Goal: Task Accomplishment & Management: Complete application form

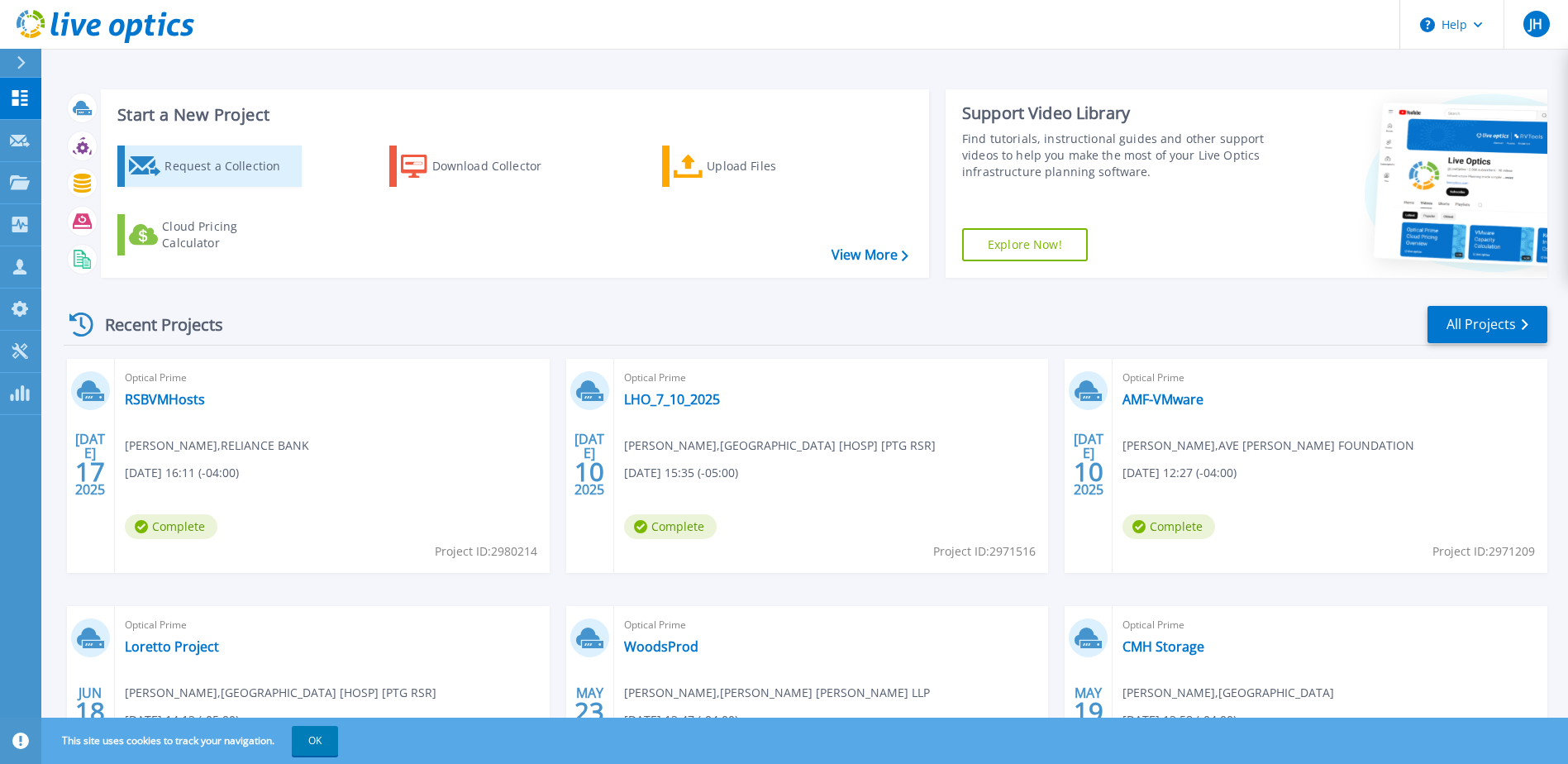
click at [251, 172] on div "Request a Collection" at bounding box center [230, 166] width 132 height 33
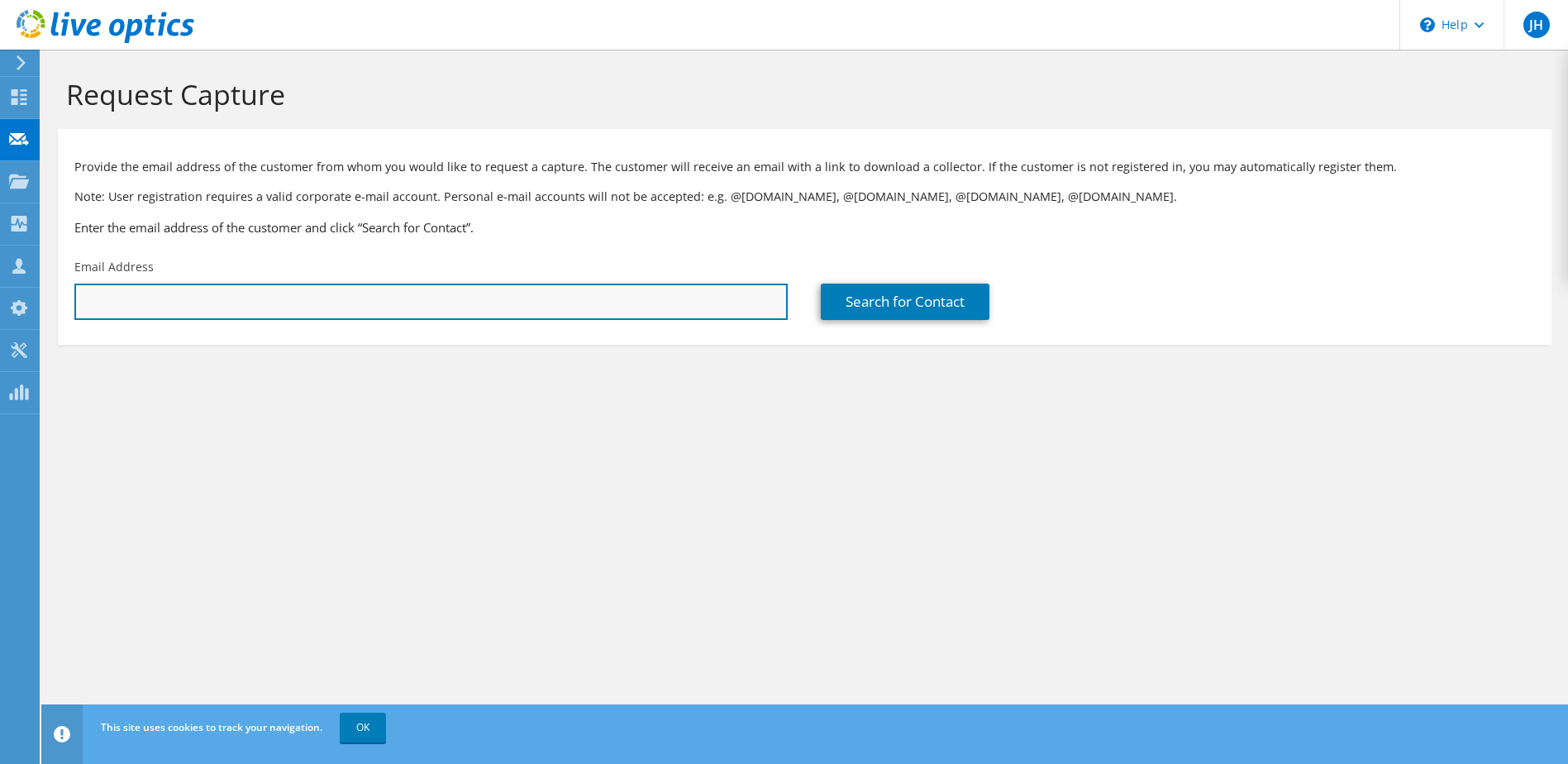
click at [431, 309] on input "text" at bounding box center [430, 302] width 713 height 36
paste input "jharter@cscos.com"
type input "jharter@cscos.com"
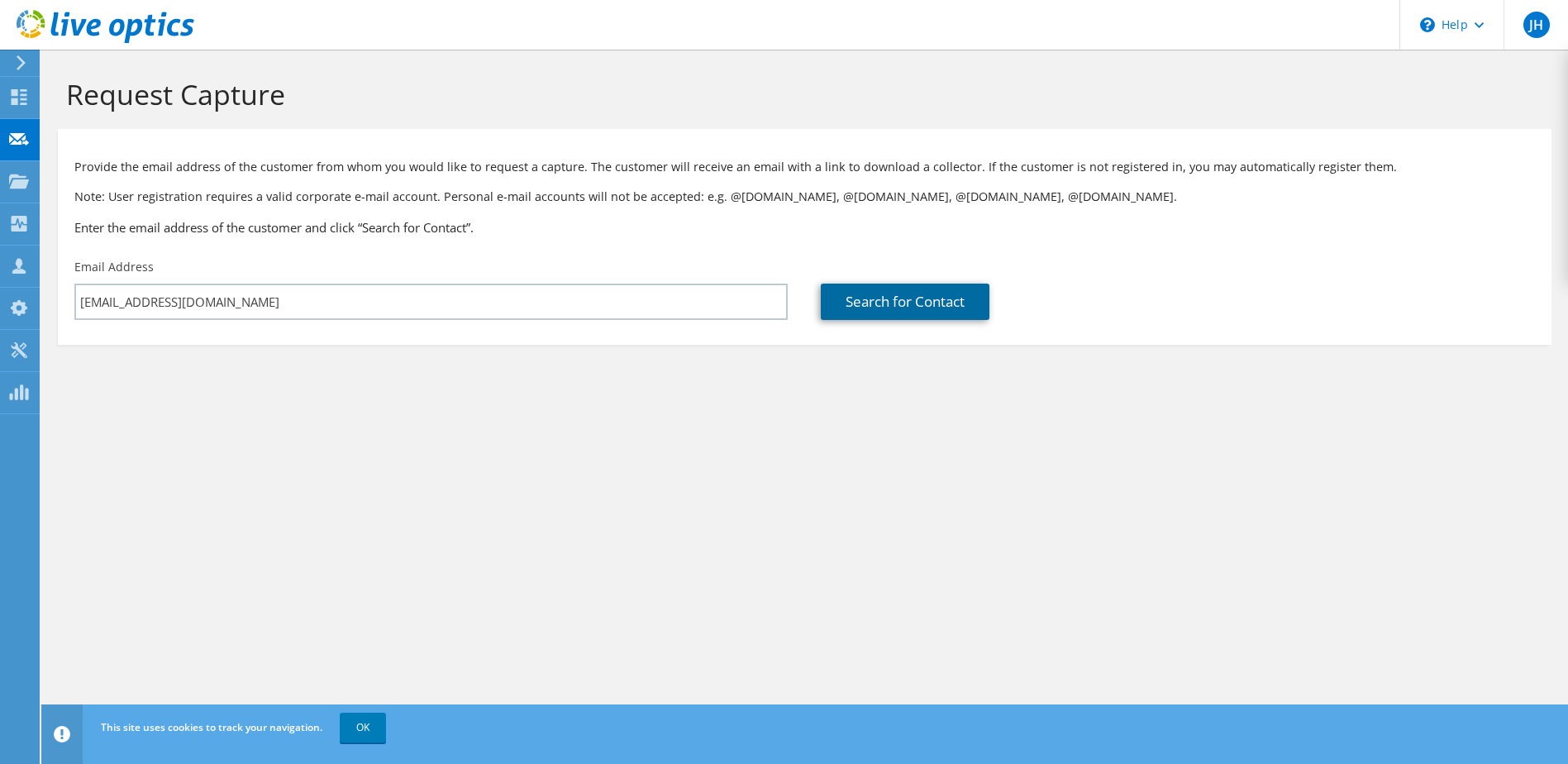
click at [887, 312] on link "Search for Contact" at bounding box center [904, 302] width 169 height 36
type input "C & S ENGINEERS"
type input "Jim"
type input "Harter"
type input "[GEOGRAPHIC_DATA]"
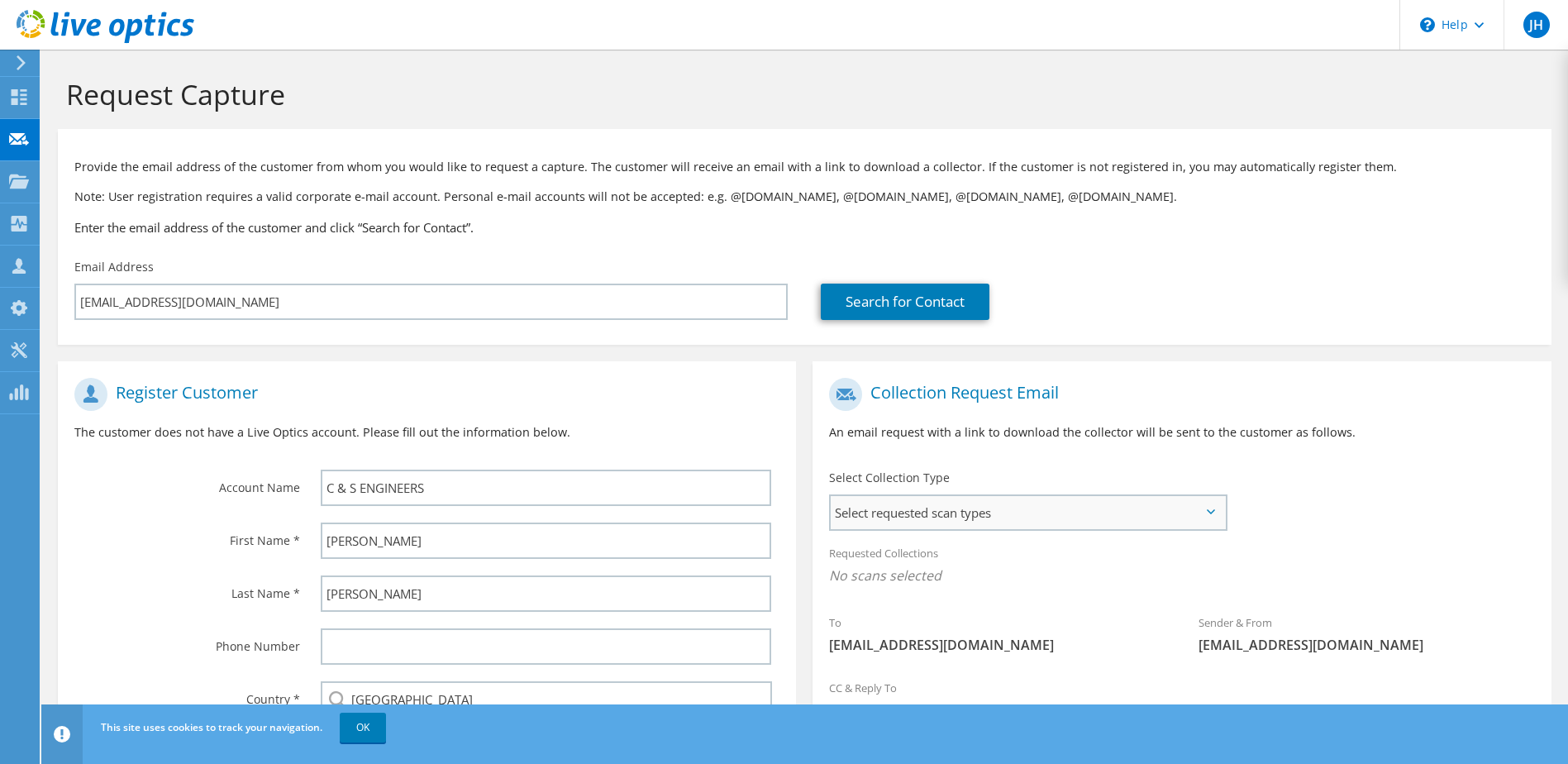
click at [1010, 520] on span "Select requested scan types" at bounding box center [1027, 513] width 393 height 33
click at [937, 564] on label "Optical Prime" at bounding box center [915, 563] width 99 height 20
click at [0, 0] on input "Optical Prime" at bounding box center [0, 0] width 0 height 0
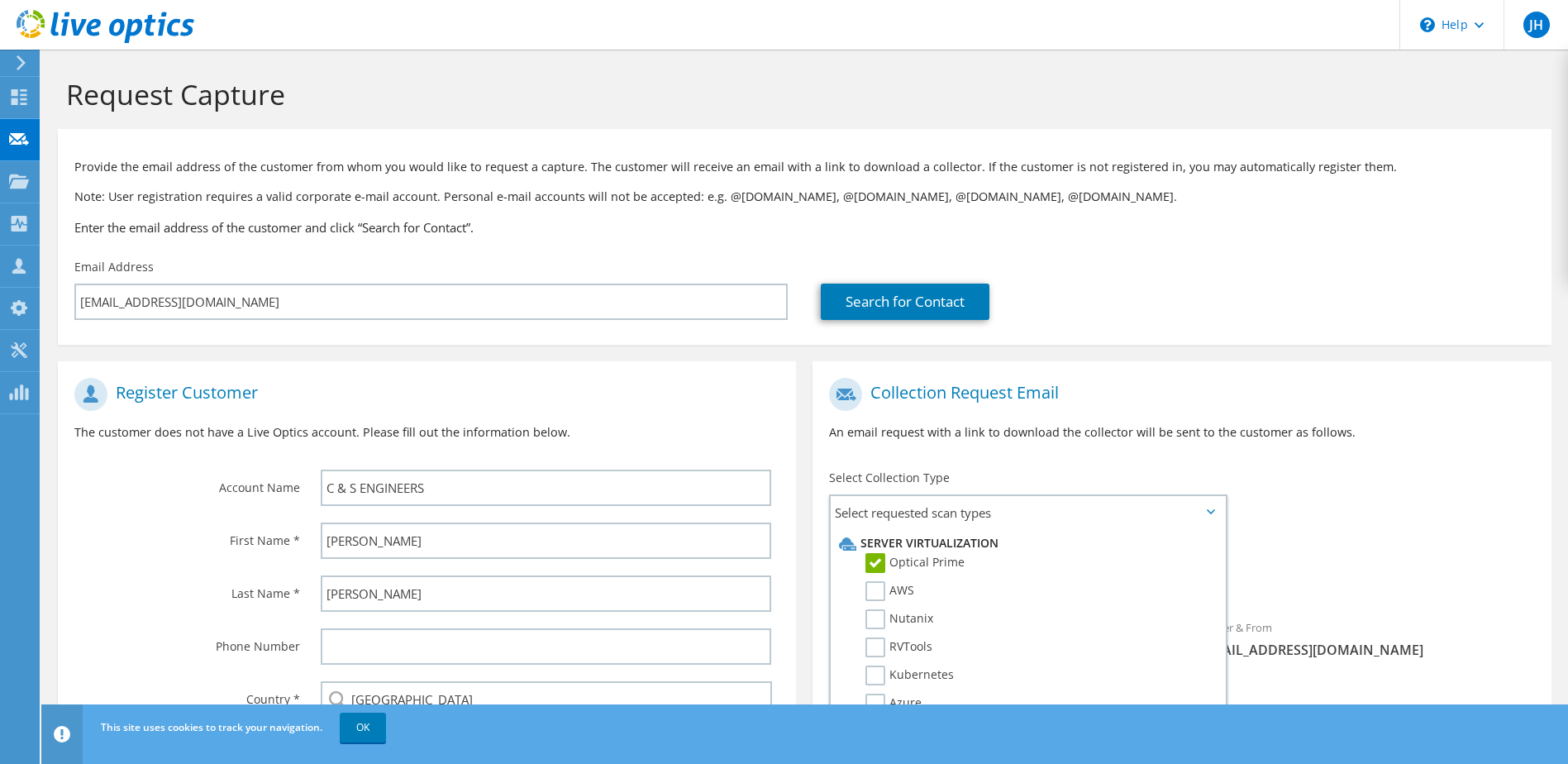
click at [1078, 438] on p "An email request with a link to download the collector will be sent to the cust…" at bounding box center [1181, 432] width 705 height 18
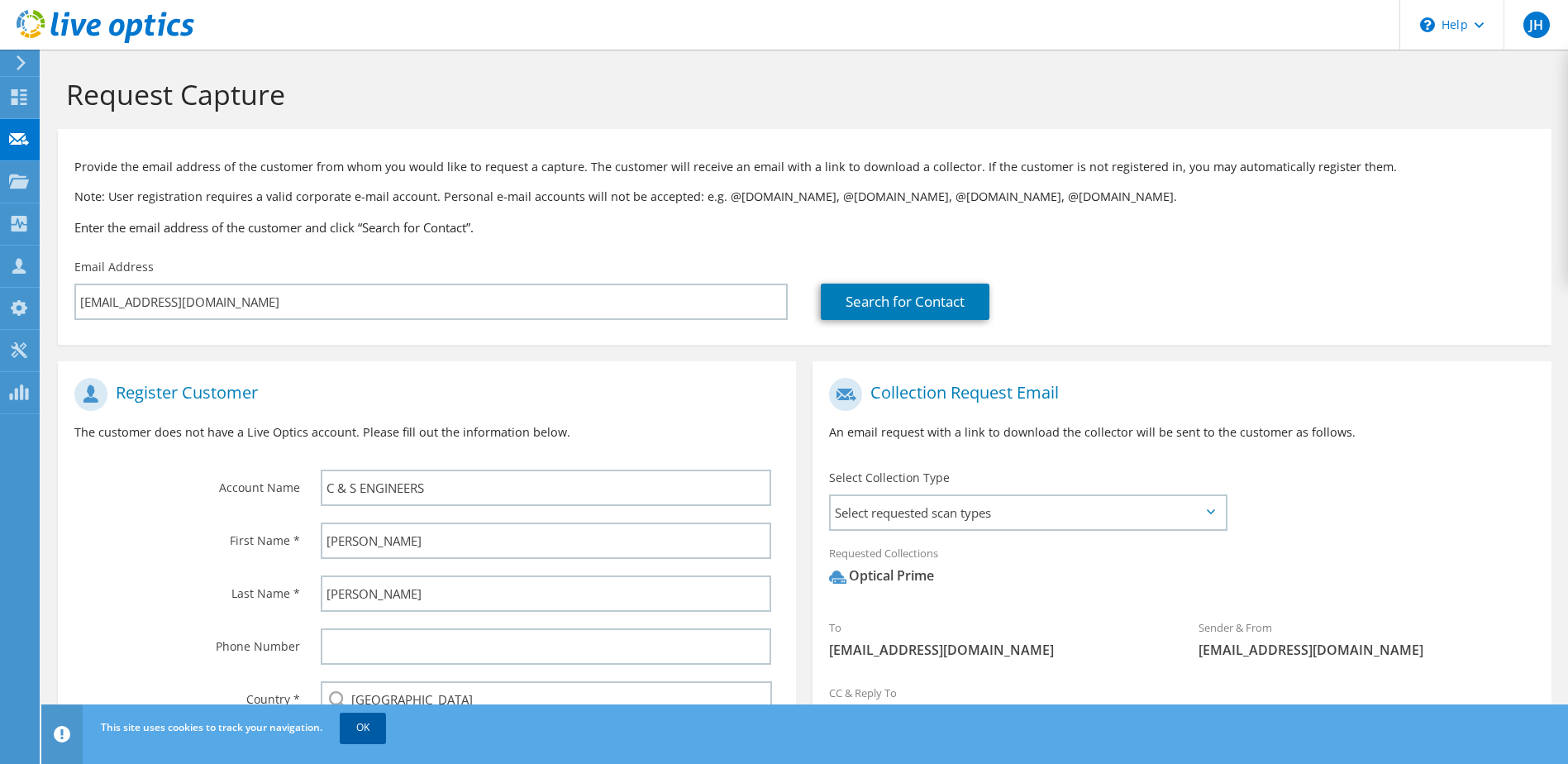
click at [349, 733] on link "OK" at bounding box center [363, 727] width 47 height 30
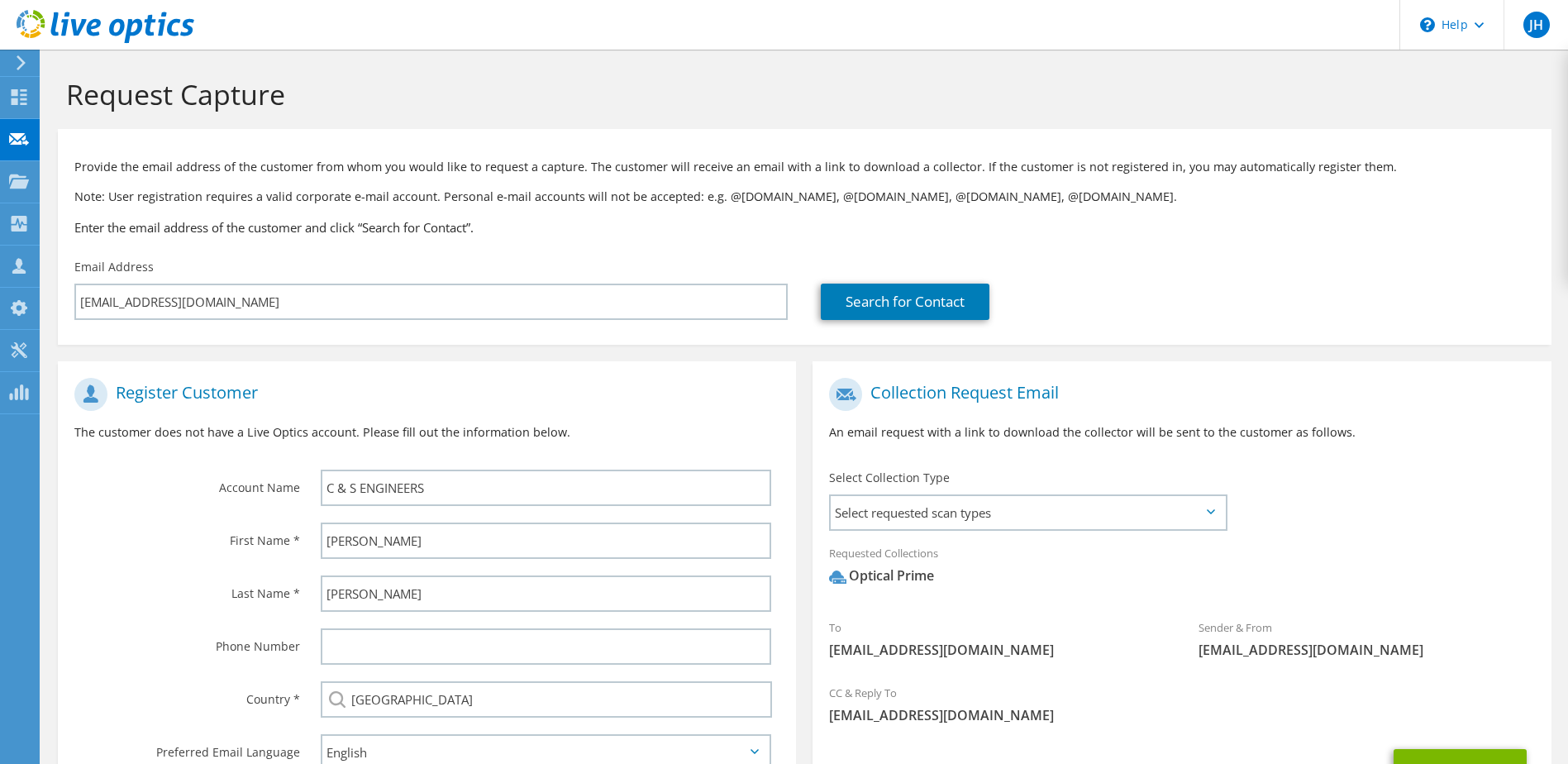
scroll to position [146, 0]
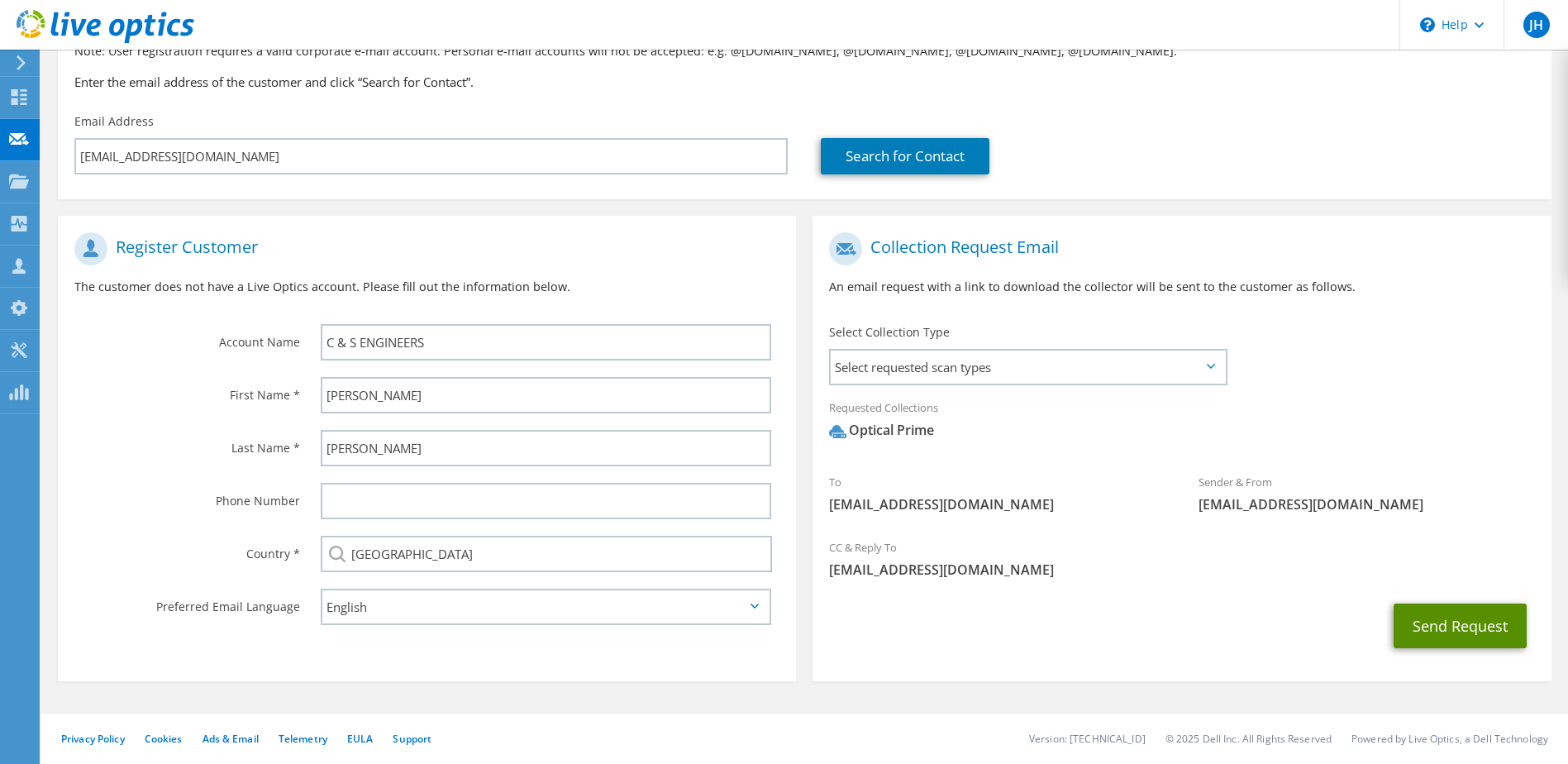
click at [1431, 636] on button "Send Request" at bounding box center [1460, 626] width 133 height 45
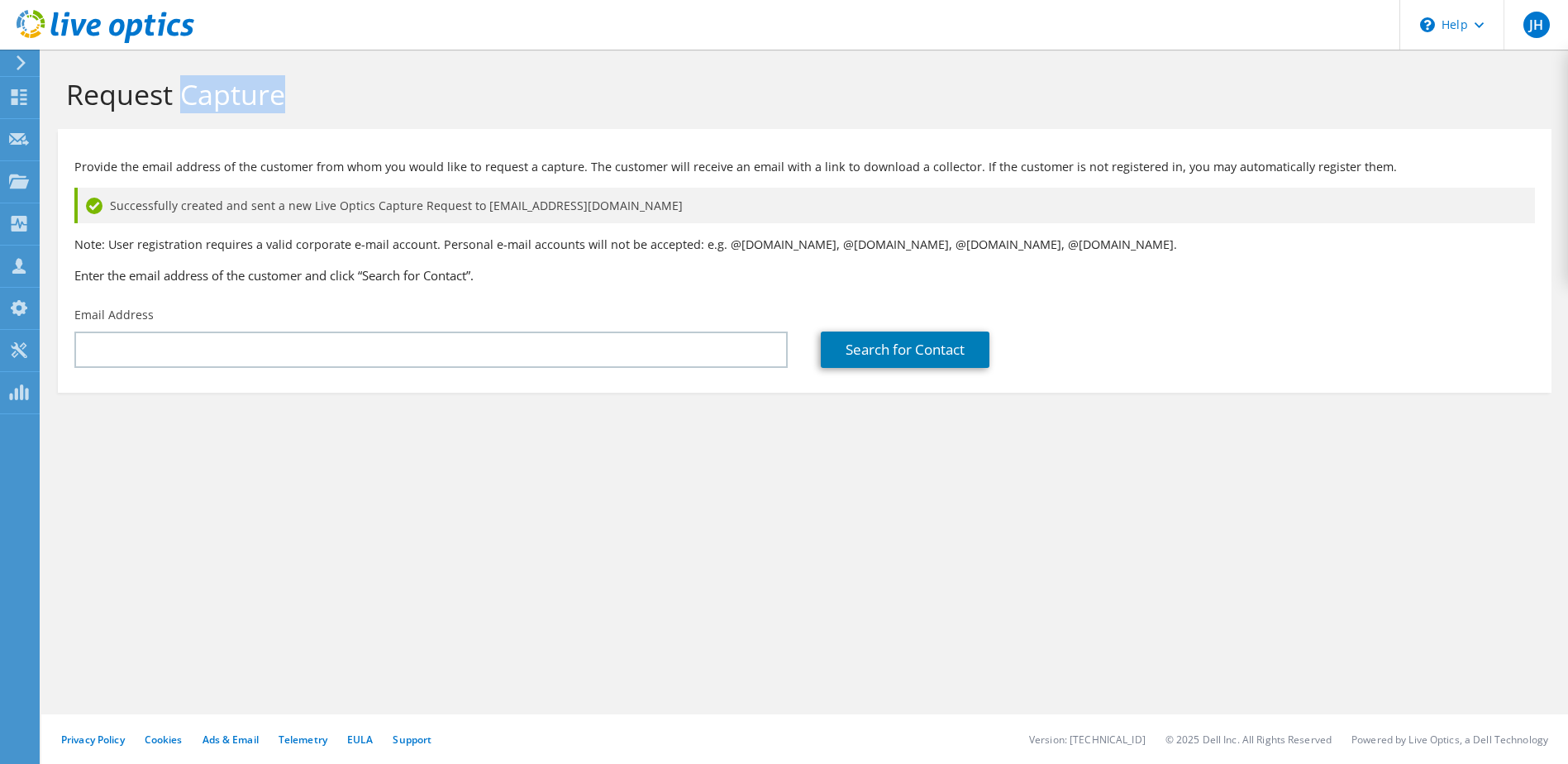
drag, startPoint x: 283, startPoint y: 95, endPoint x: 185, endPoint y: 104, distance: 98.4
click at [185, 104] on h1 "Request Capture" at bounding box center [800, 94] width 1469 height 34
drag, startPoint x: 185, startPoint y: 104, endPoint x: 67, endPoint y: 93, distance: 118.5
click at [67, 93] on h1 "Request Capture" at bounding box center [800, 94] width 1469 height 34
drag, startPoint x: 68, startPoint y: 91, endPoint x: 169, endPoint y: 101, distance: 101.5
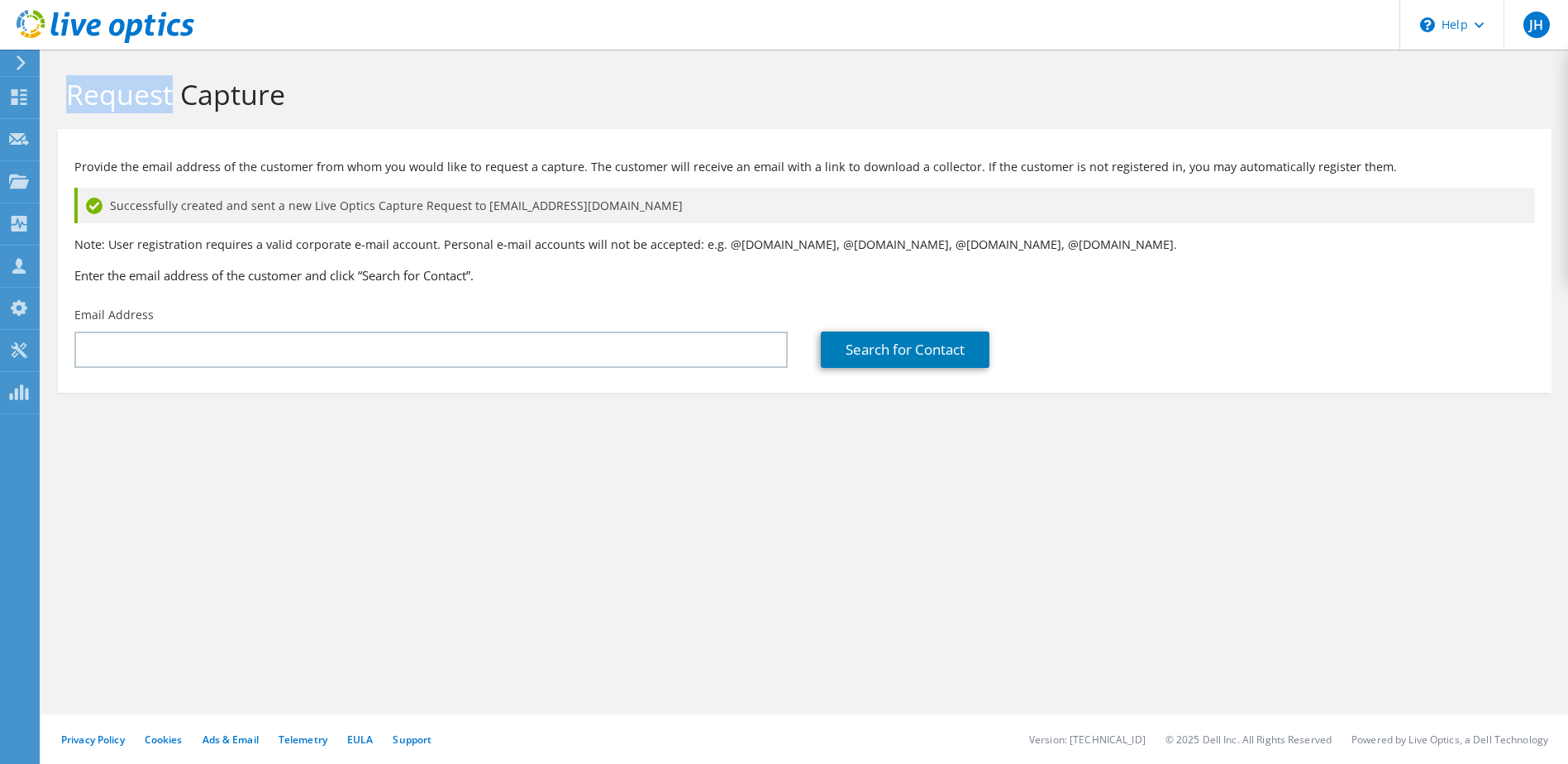
click at [169, 101] on h1 "Request Capture" at bounding box center [800, 94] width 1469 height 34
